Goal: Information Seeking & Learning: Learn about a topic

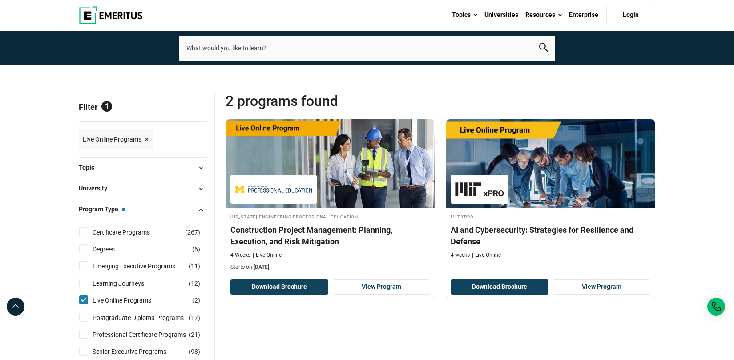
click at [83, 302] on input "Live Online Programs ( 2 )" at bounding box center [83, 299] width 9 height 9
checkbox input "false"
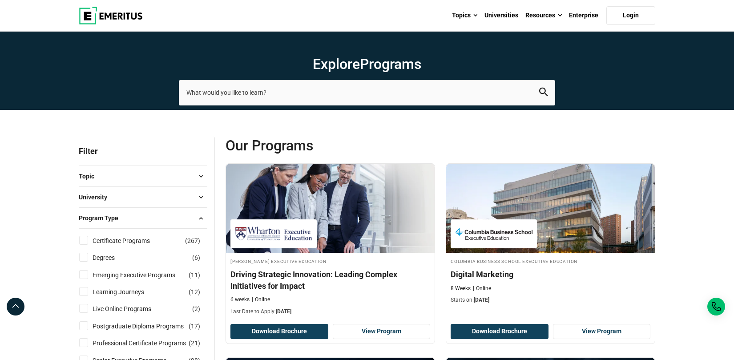
click at [86, 243] on input "Certificate Programs ( 267 )" at bounding box center [83, 240] width 9 height 9
checkbox input "true"
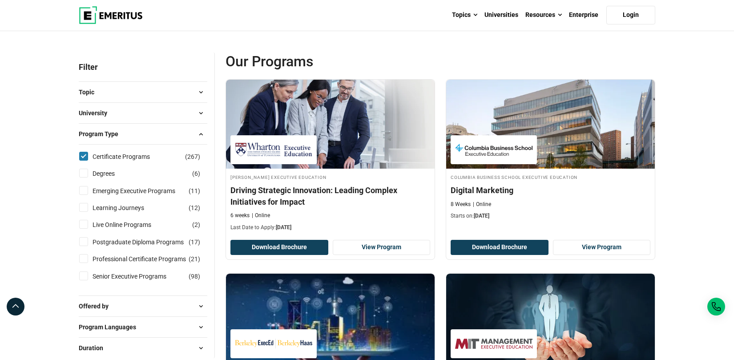
scroll to position [89, 0]
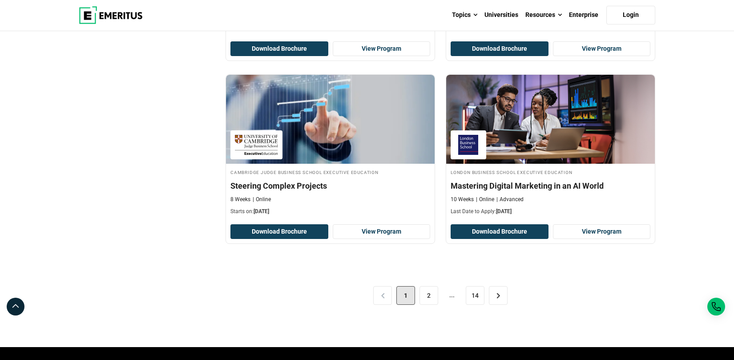
scroll to position [1780, 0]
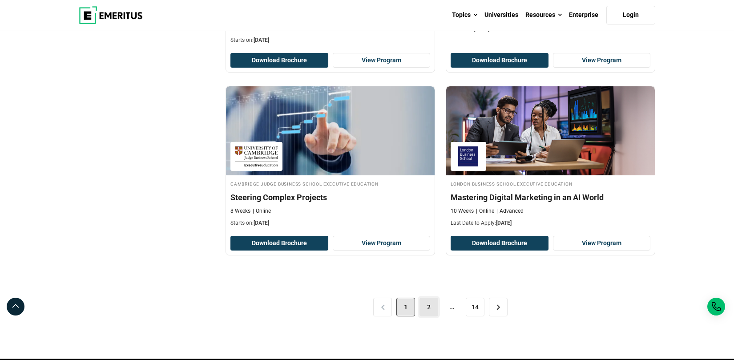
click at [429, 311] on link "2" at bounding box center [429, 307] width 19 height 19
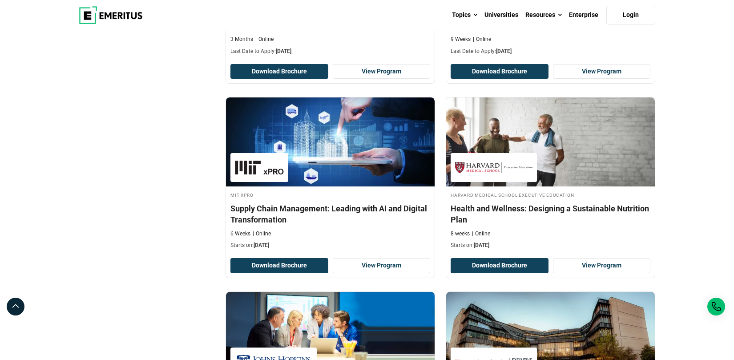
scroll to position [623, 0]
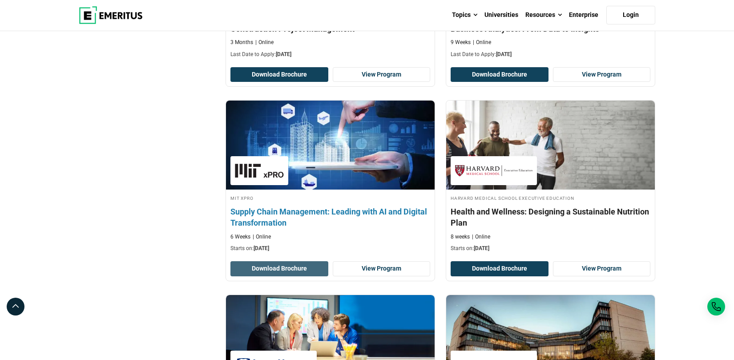
click at [286, 267] on button "Download Brochure" at bounding box center [279, 268] width 98 height 15
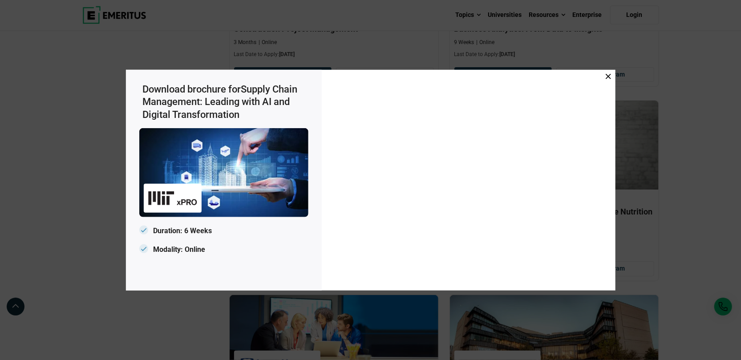
click at [607, 75] on icon at bounding box center [607, 75] width 5 height 5
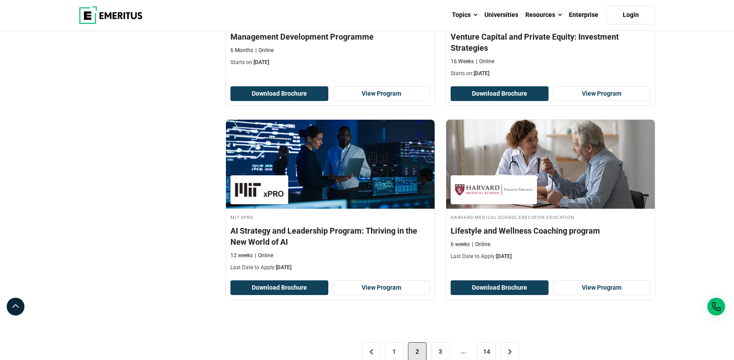
scroll to position [1780, 0]
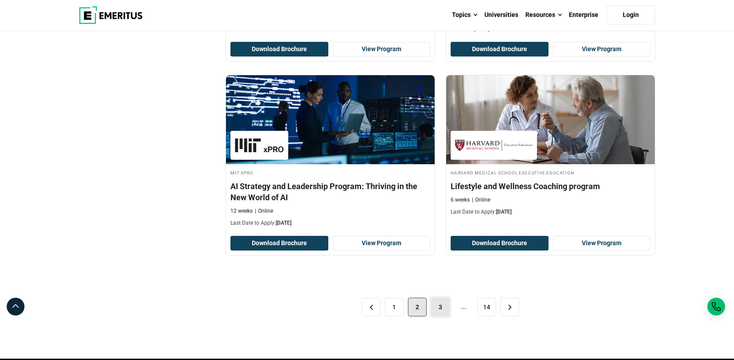
click at [441, 307] on link "3" at bounding box center [440, 307] width 19 height 19
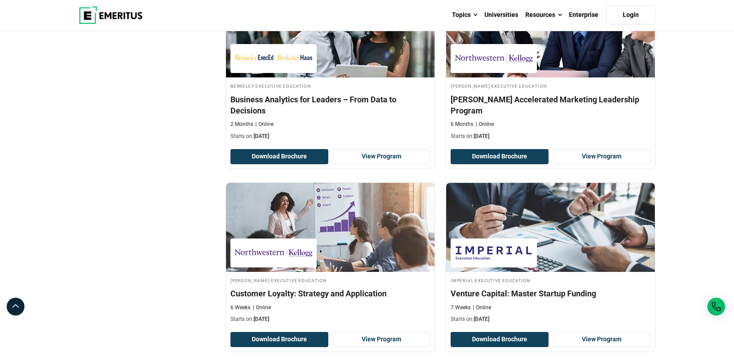
scroll to position [1780, 0]
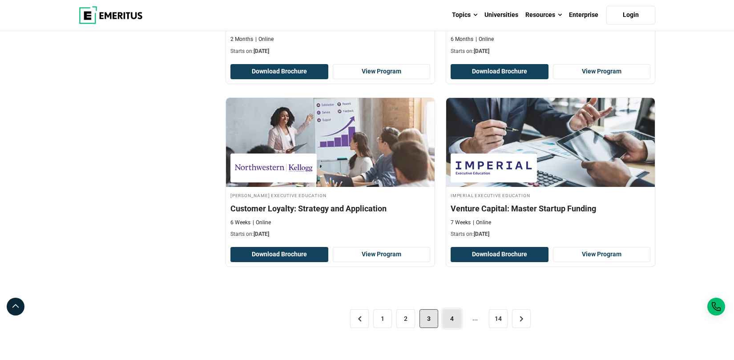
click at [448, 318] on link "4" at bounding box center [452, 318] width 19 height 19
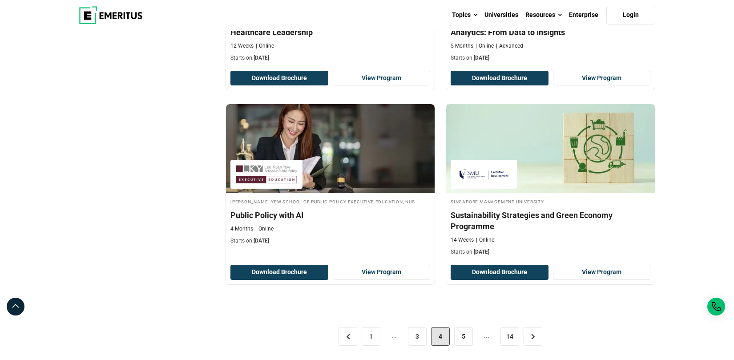
scroll to position [1869, 0]
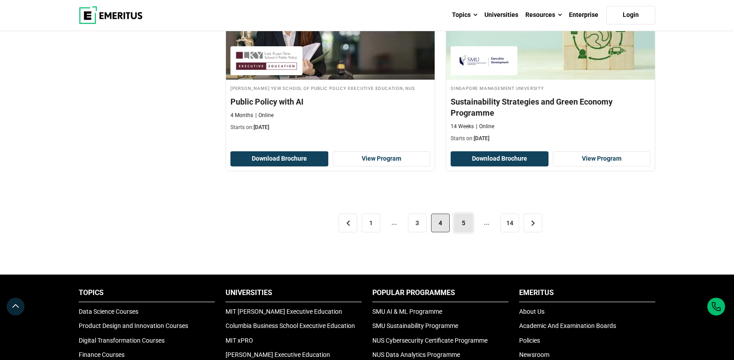
click at [466, 226] on link "5" at bounding box center [463, 223] width 19 height 19
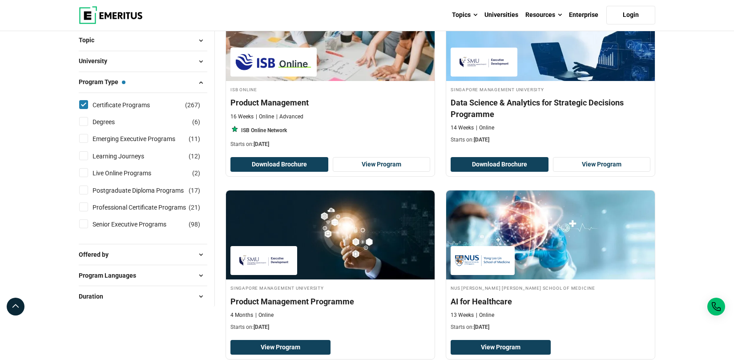
scroll to position [153, 0]
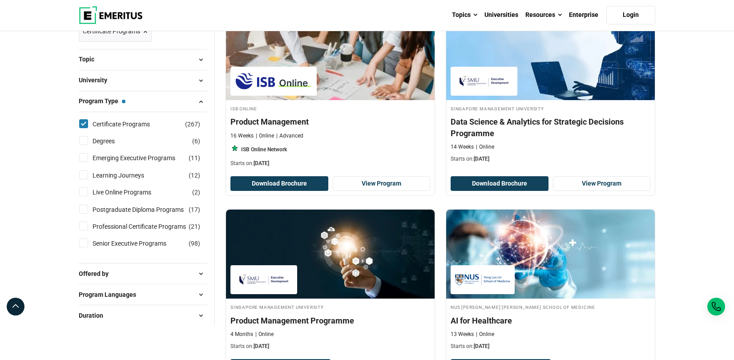
click at [198, 275] on span at bounding box center [200, 273] width 13 height 13
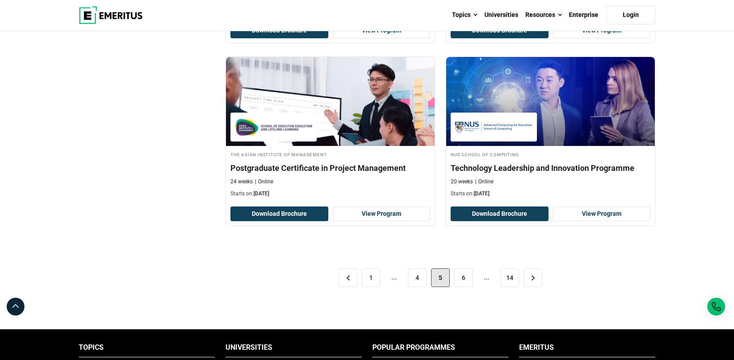
scroll to position [1932, 0]
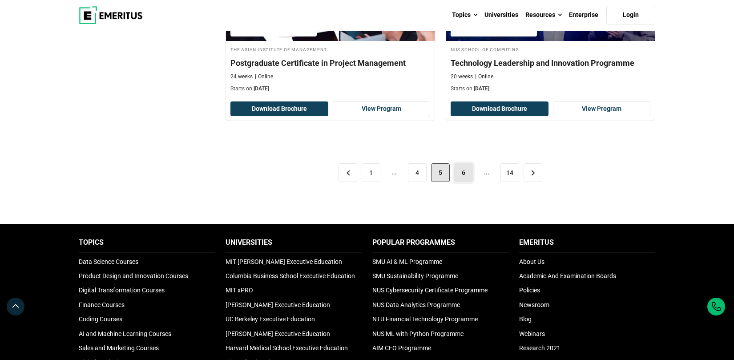
click at [464, 170] on link "6" at bounding box center [463, 172] width 19 height 19
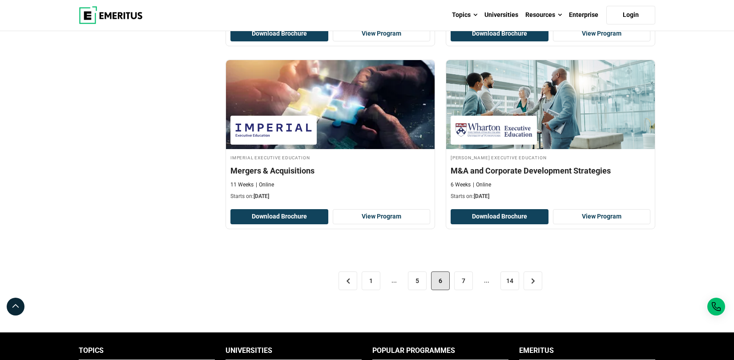
scroll to position [1824, 0]
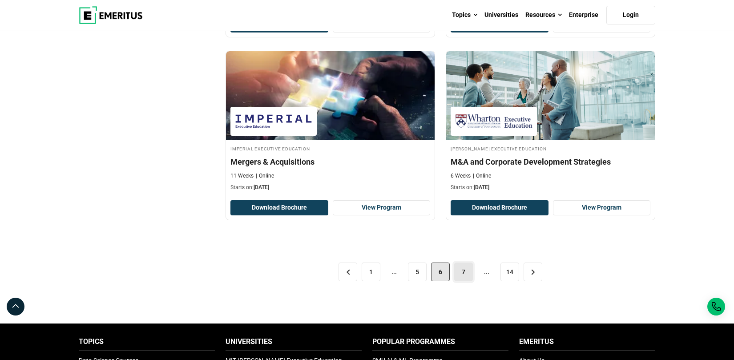
click at [465, 270] on link "7" at bounding box center [463, 271] width 19 height 19
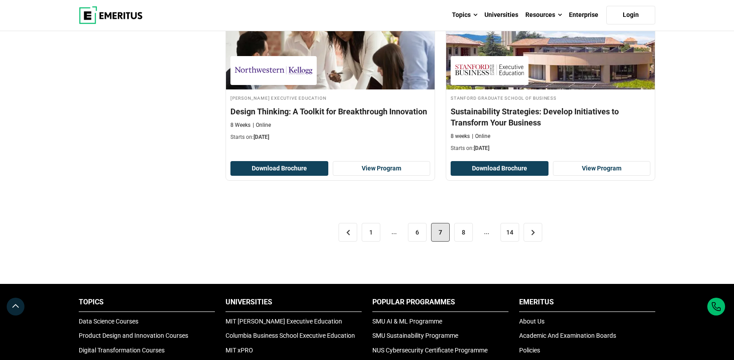
scroll to position [1869, 0]
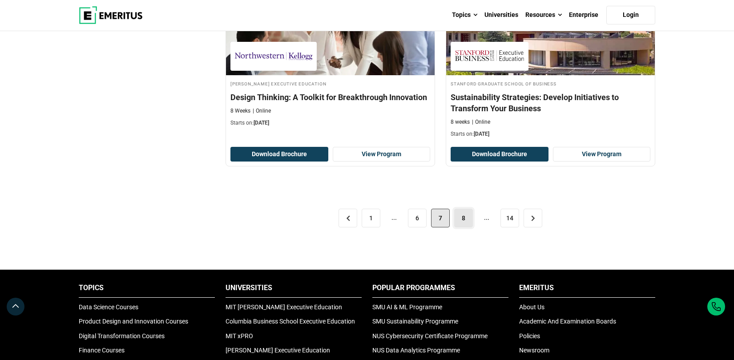
click at [460, 214] on link "8" at bounding box center [463, 218] width 19 height 19
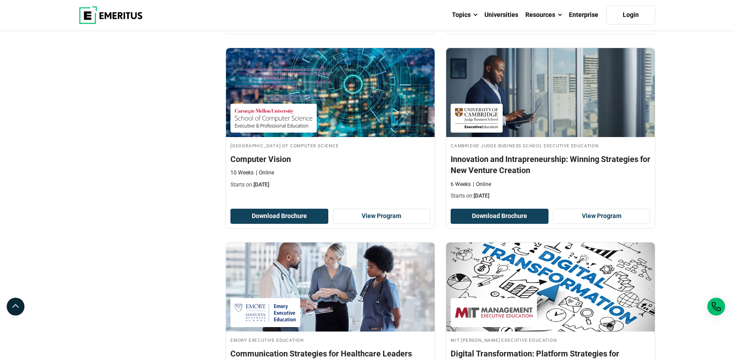
scroll to position [1824, 0]
